Goal: Task Accomplishment & Management: Use online tool/utility

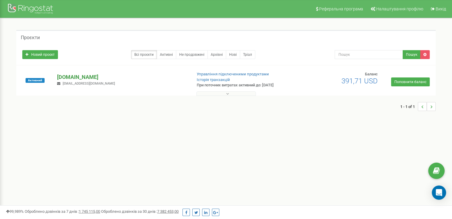
click at [116, 76] on p "[DOMAIN_NAME]" at bounding box center [122, 77] width 130 height 8
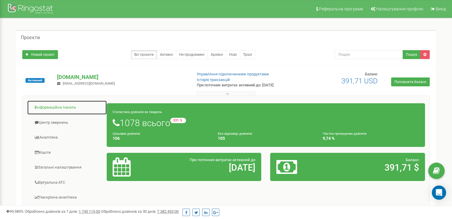
click at [72, 109] on link "Інформаційна панель" at bounding box center [67, 107] width 80 height 15
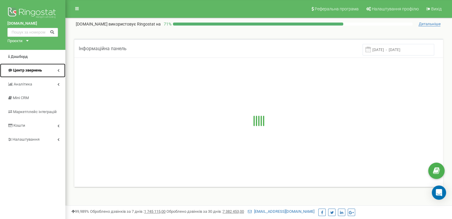
click at [42, 70] on link "Центр звернень" at bounding box center [32, 71] width 65 height 14
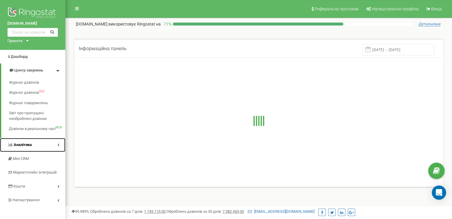
click at [38, 145] on link "Аналiтика" at bounding box center [32, 145] width 65 height 14
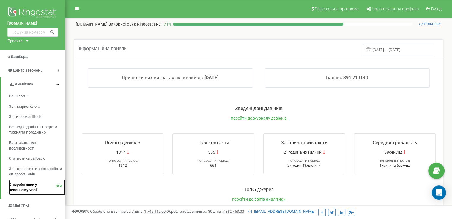
click at [34, 186] on span "Співробітники у реальному часі" at bounding box center [32, 187] width 47 height 11
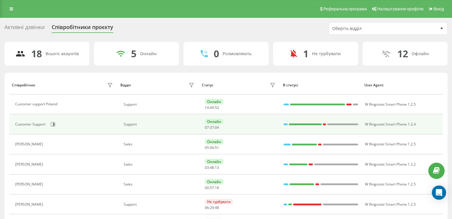
drag, startPoint x: 74, startPoint y: 105, endPoint x: 69, endPoint y: 131, distance: 26.9
click at [69, 130] on td "Customer Support" at bounding box center [63, 124] width 108 height 20
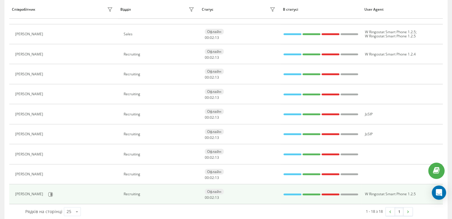
scroll to position [257, 0]
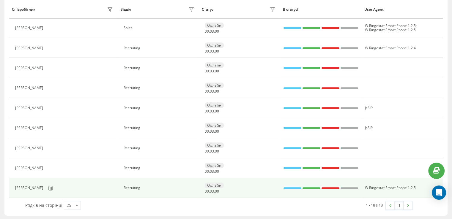
click at [37, 188] on div "Галина Скочиляс" at bounding box center [29, 188] width 29 height 4
click at [35, 186] on div "Галина Скочиляс" at bounding box center [29, 188] width 29 height 4
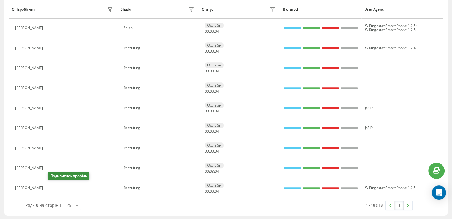
click at [51, 187] on icon at bounding box center [49, 188] width 5 height 5
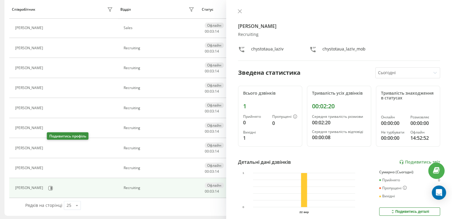
click at [52, 149] on icon at bounding box center [49, 148] width 5 height 5
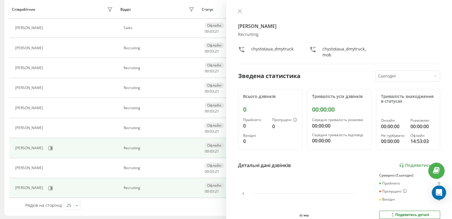
click at [37, 187] on div "Галина Скочиляс" at bounding box center [29, 188] width 29 height 4
click at [51, 188] on icon at bounding box center [50, 188] width 5 height 5
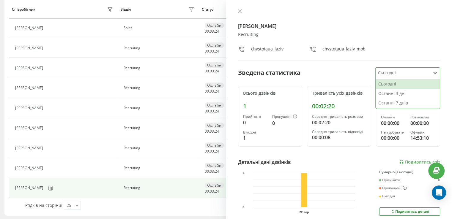
click at [384, 70] on div at bounding box center [403, 73] width 50 height 7
click at [385, 101] on div "Останні 7 днів" at bounding box center [407, 103] width 64 height 10
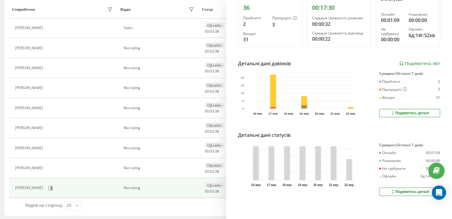
scroll to position [102, 0]
click at [396, 111] on div "Подивитись деталі" at bounding box center [409, 113] width 39 height 5
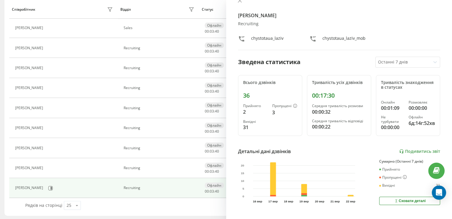
scroll to position [0, 0]
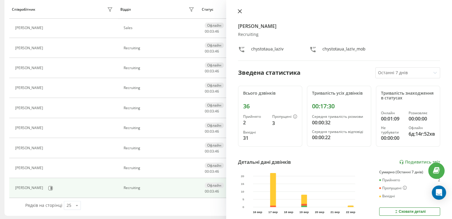
click at [241, 13] on button at bounding box center [240, 12] width 8 height 6
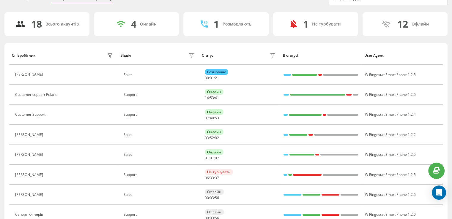
scroll to position [257, 0]
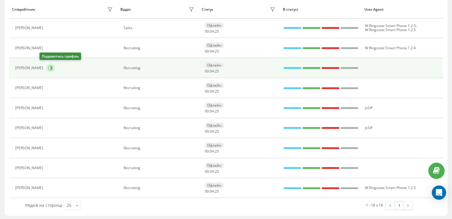
click at [48, 66] on icon at bounding box center [50, 68] width 5 height 5
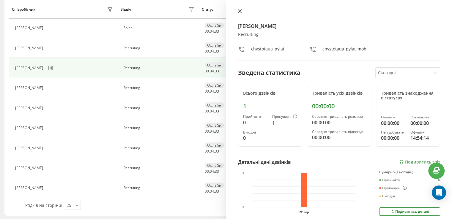
click at [239, 10] on icon at bounding box center [240, 12] width 4 height 4
